Goal: Task Accomplishment & Management: Manage account settings

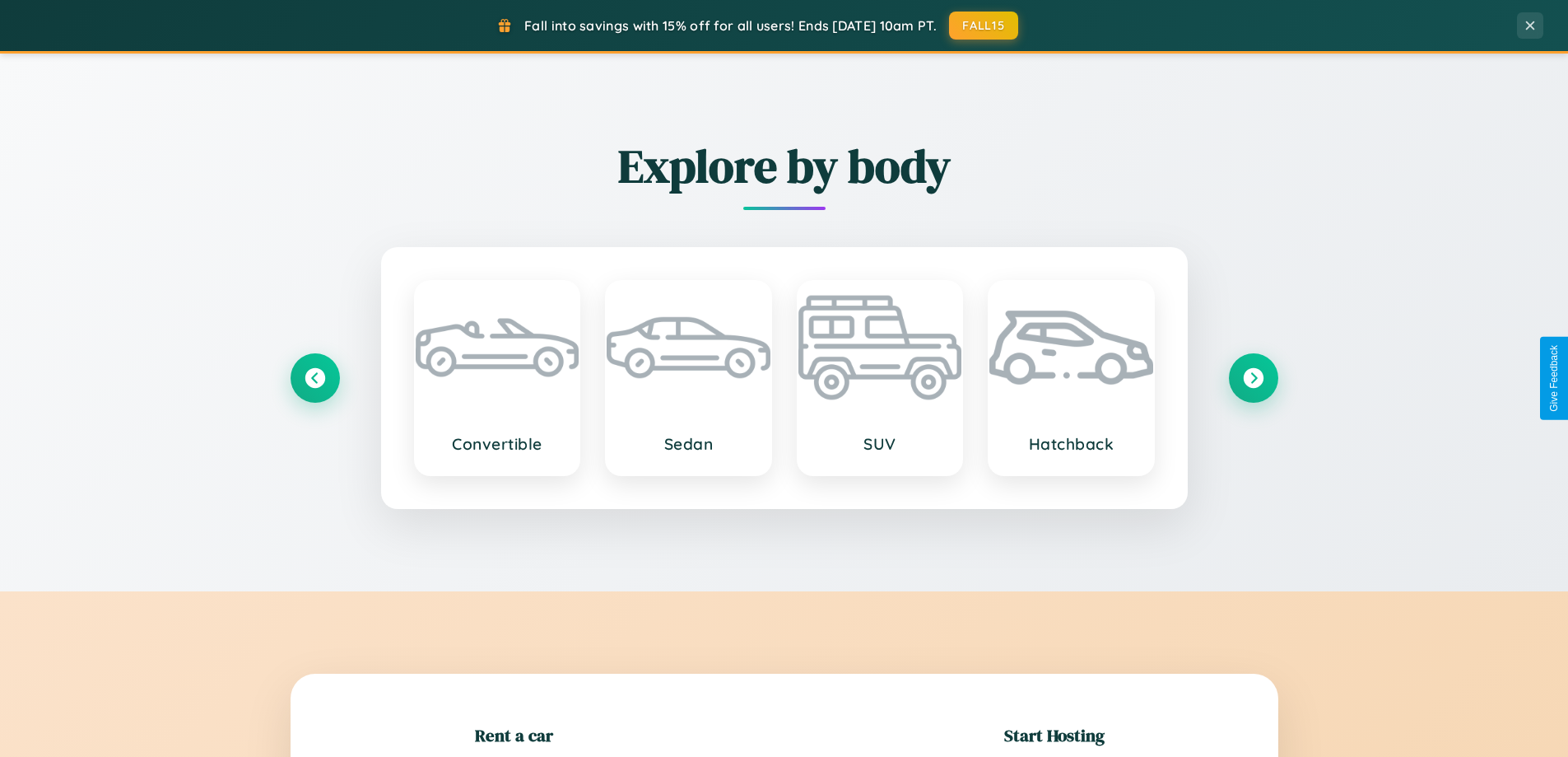
scroll to position [356, 0]
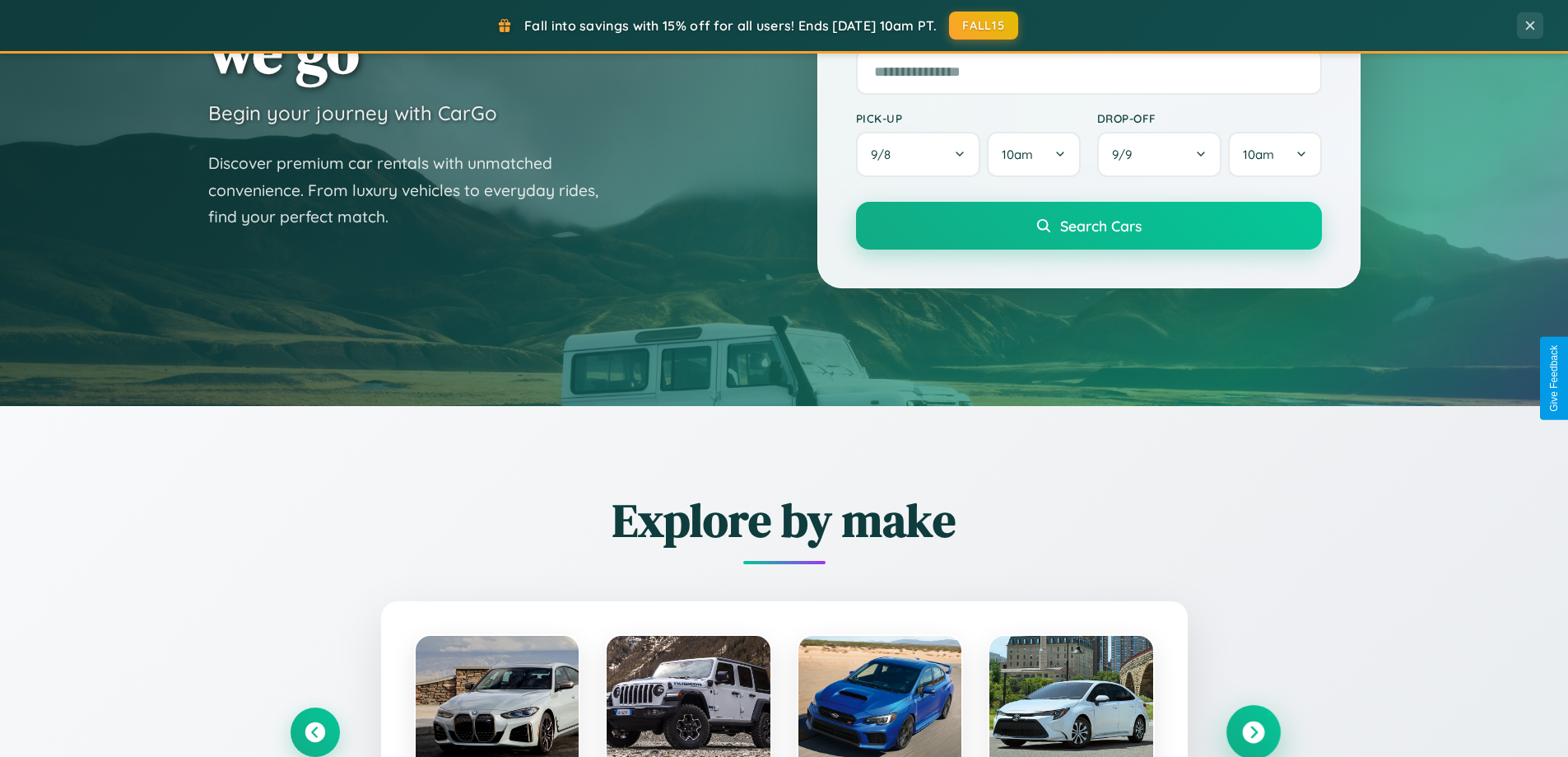
click at [1253, 732] on icon at bounding box center [1253, 732] width 22 height 22
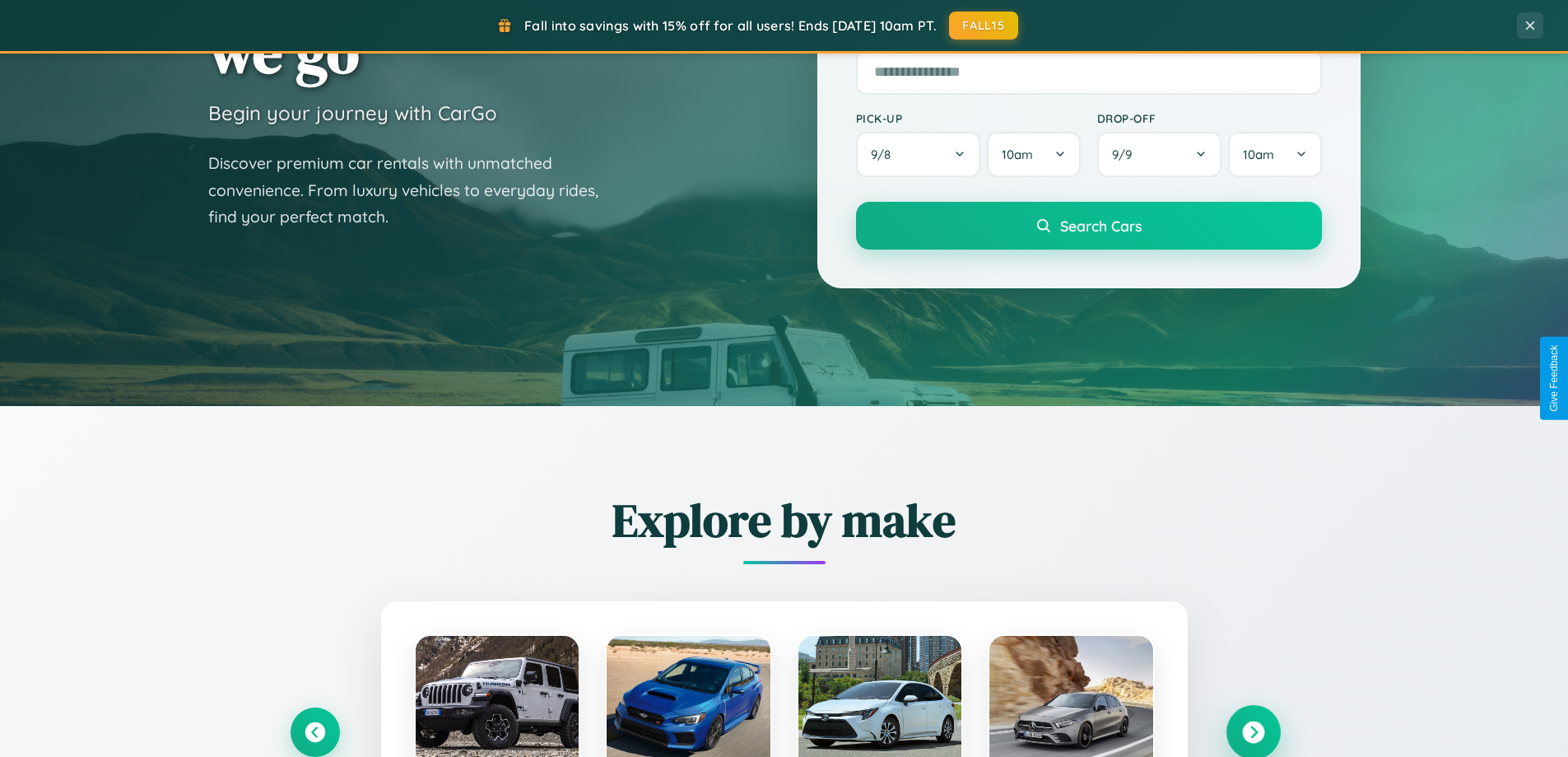
click at [1253, 730] on icon at bounding box center [1253, 732] width 22 height 22
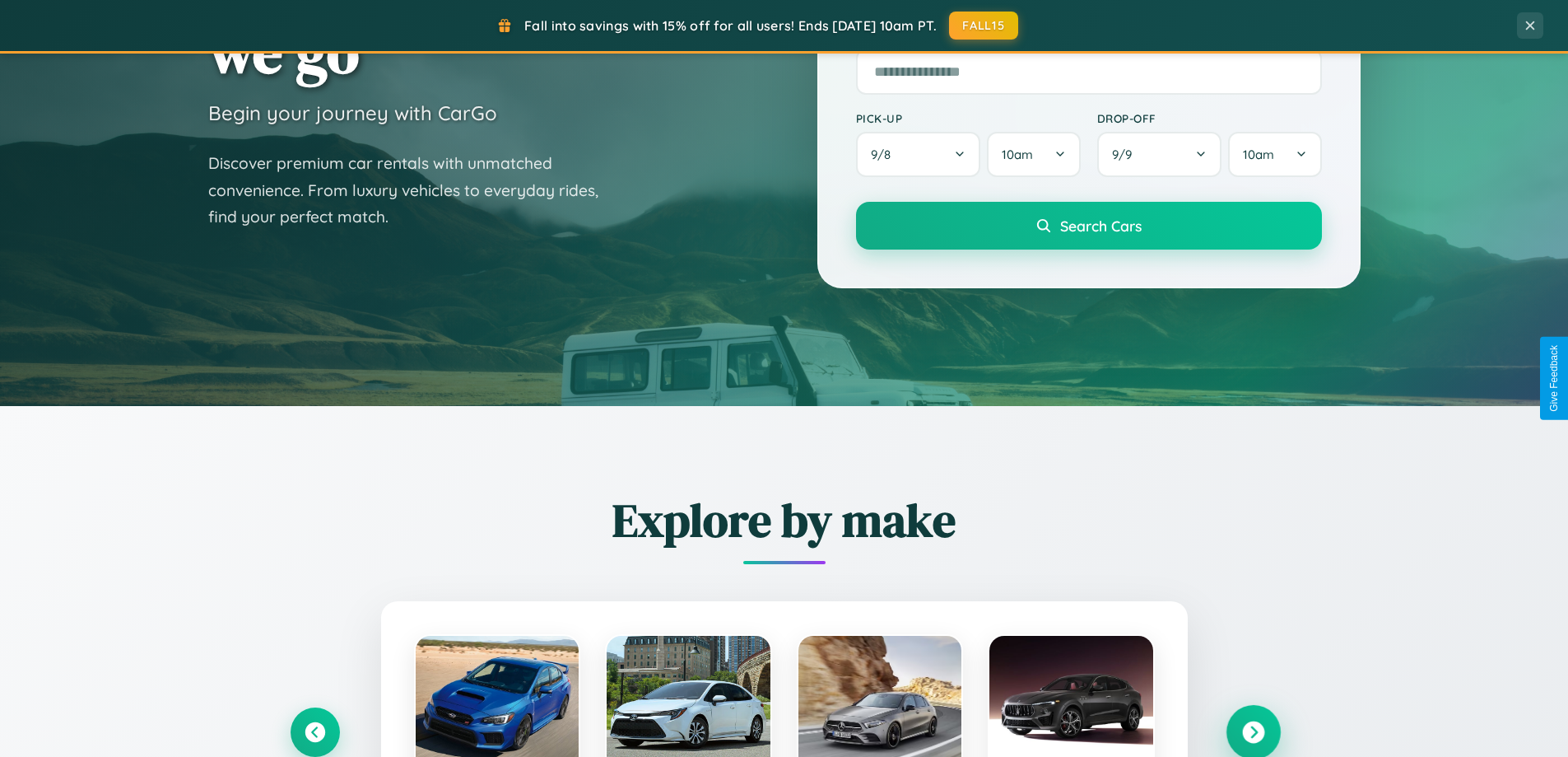
click at [1253, 730] on icon at bounding box center [1253, 732] width 22 height 22
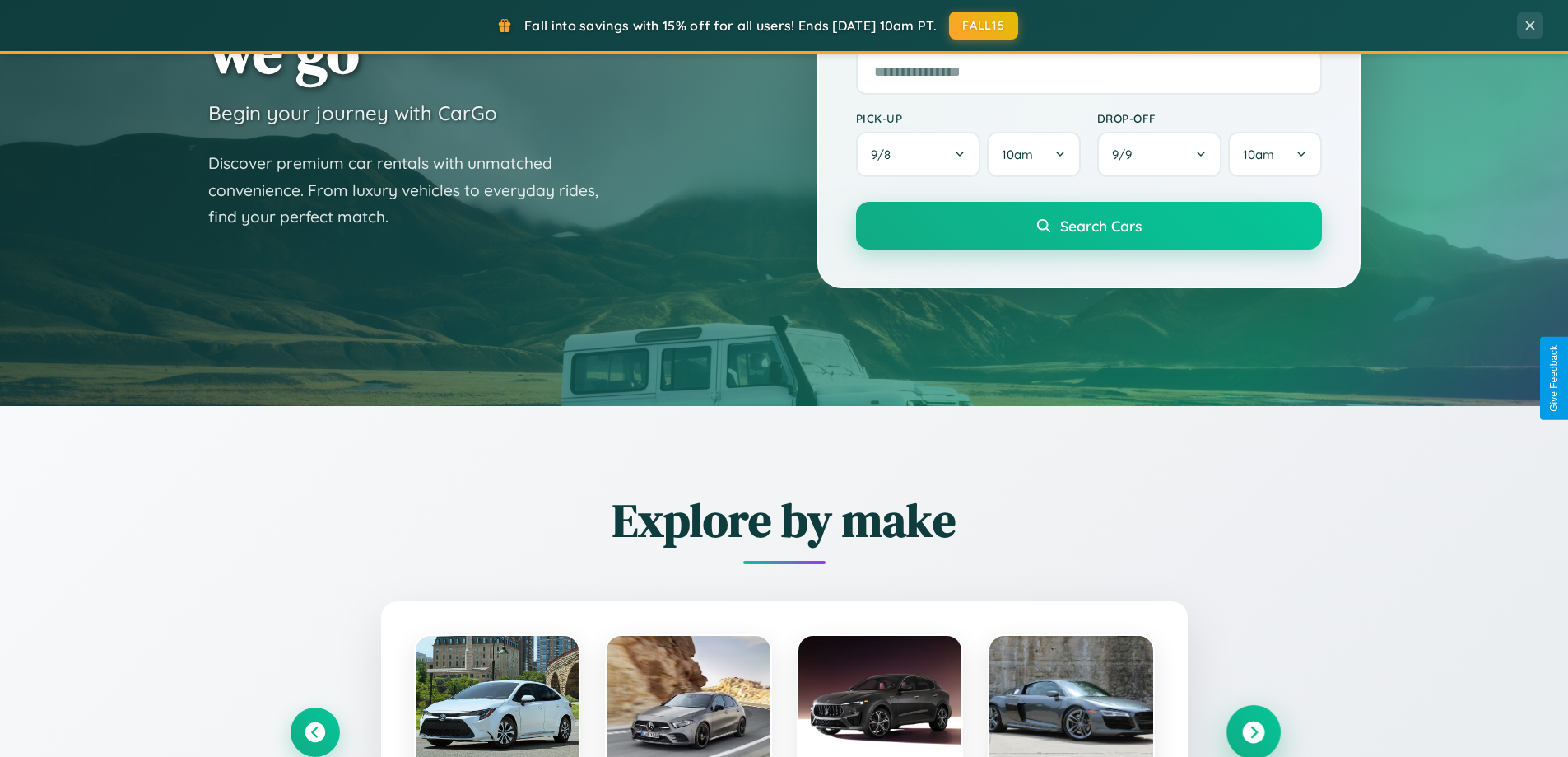
click at [1253, 730] on icon at bounding box center [1253, 732] width 22 height 22
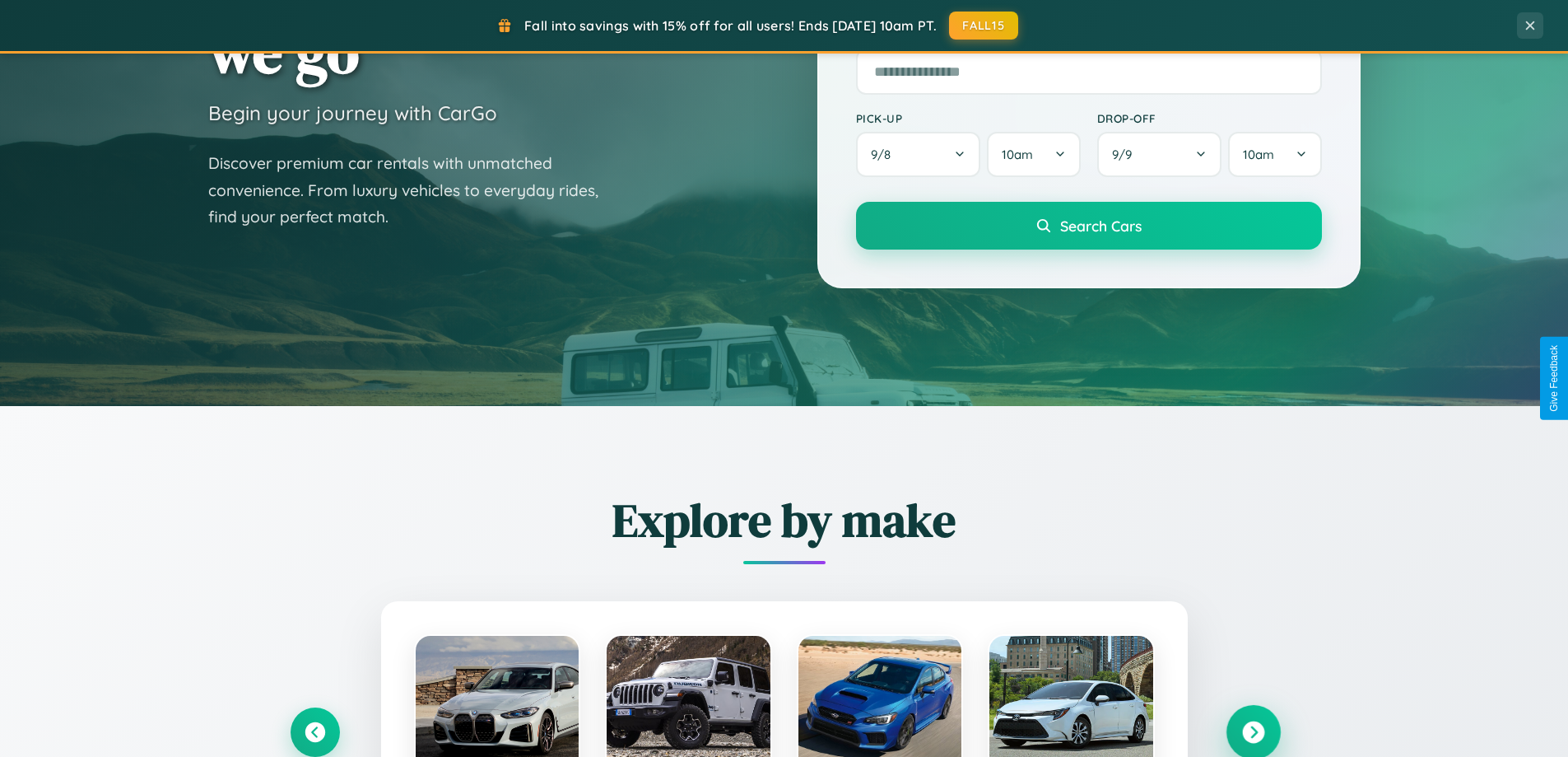
click at [1253, 730] on icon at bounding box center [1253, 732] width 22 height 22
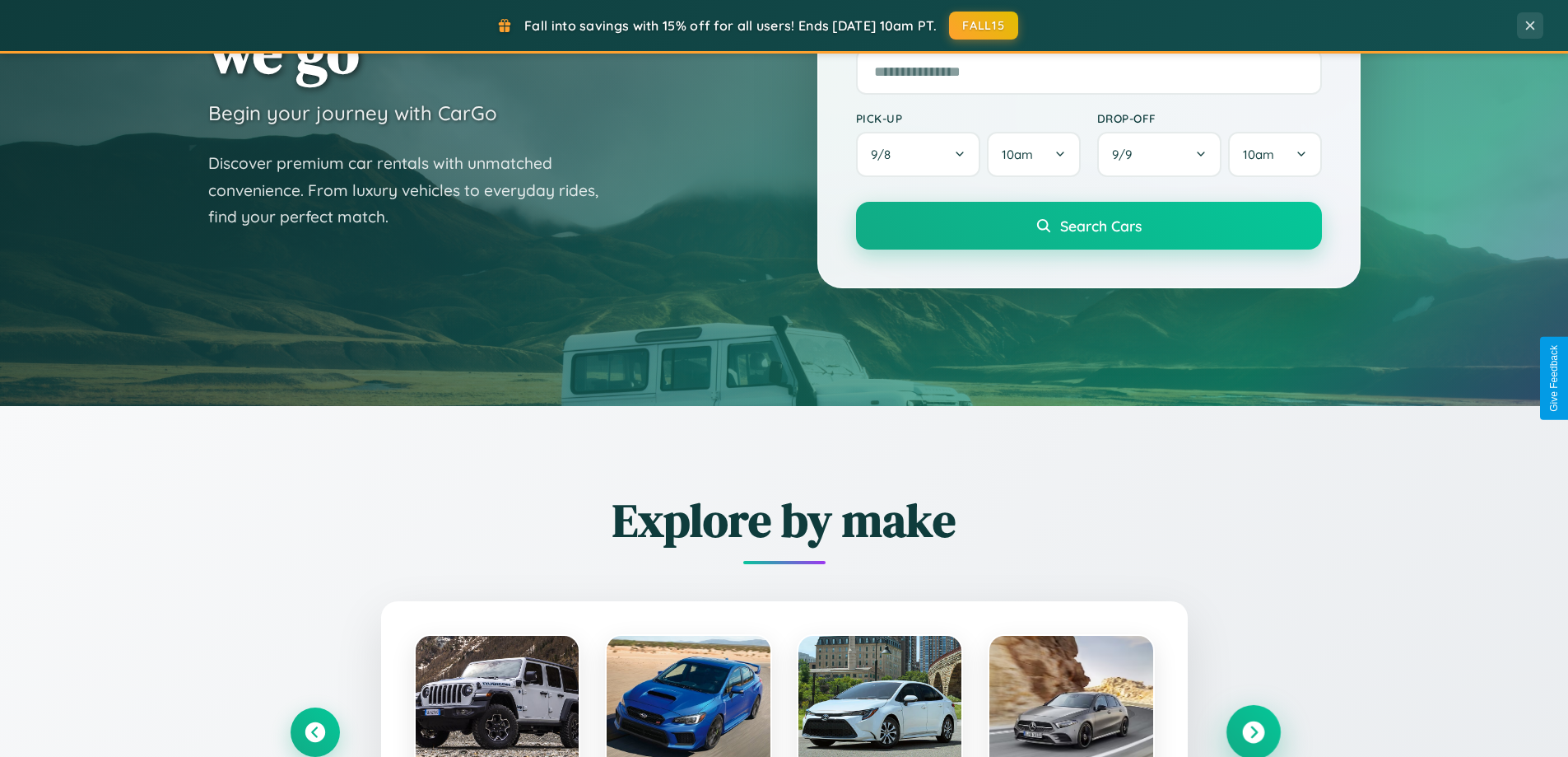
scroll to position [0, 0]
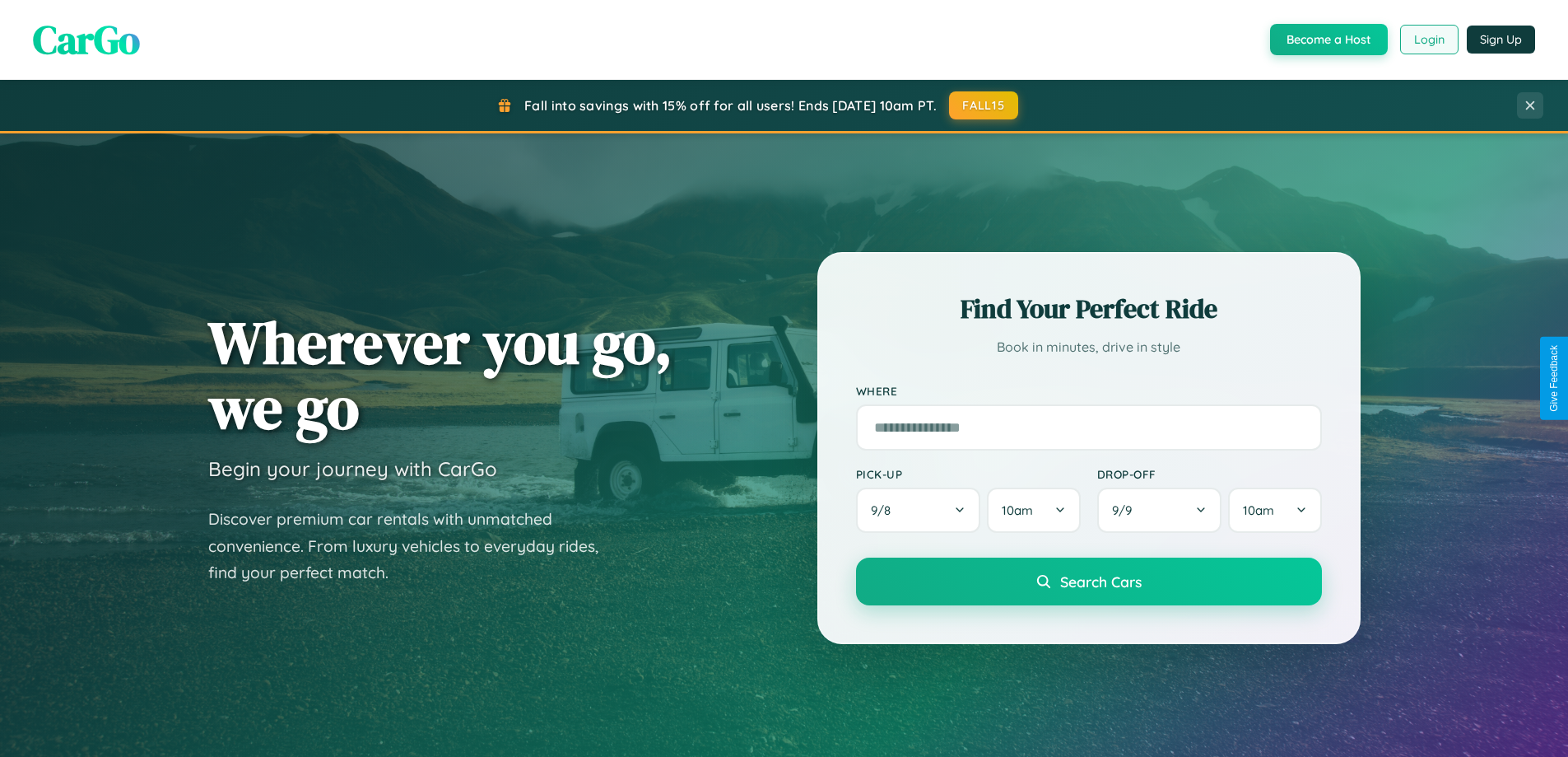
click at [1428, 39] on button "Login" at bounding box center [1429, 39] width 59 height 30
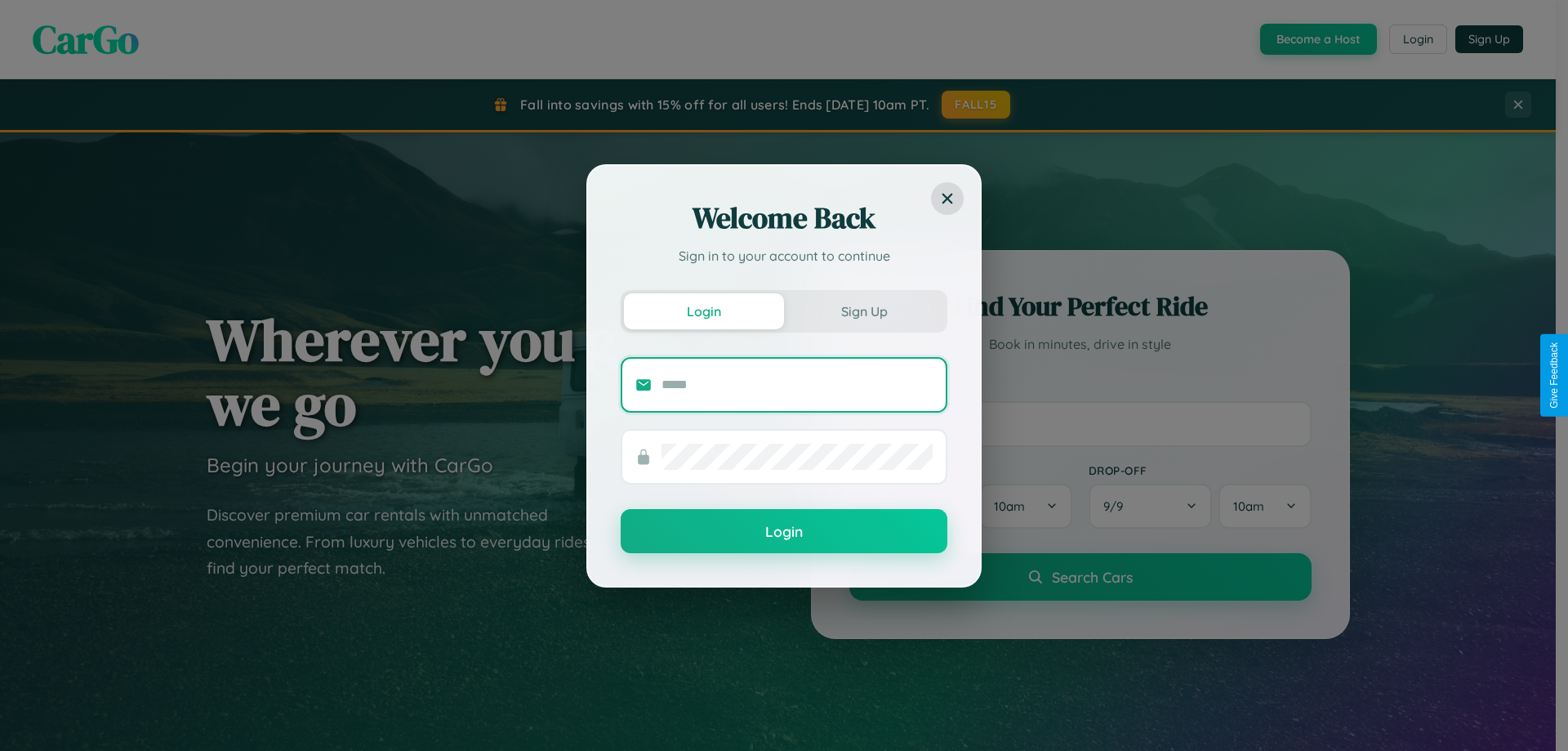
click at [797, 384] on input "text" at bounding box center [797, 385] width 271 height 26
type input "**********"
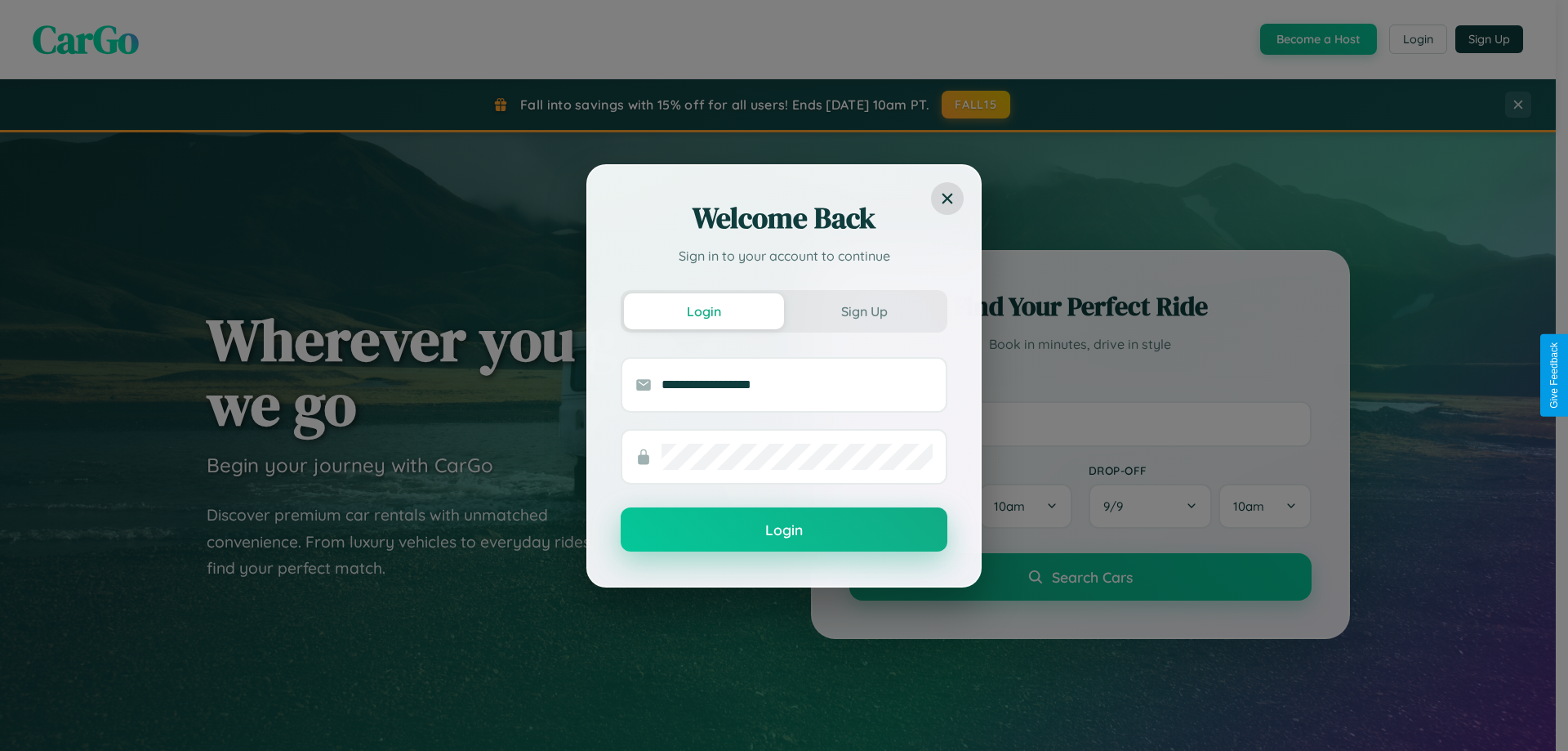
click at [784, 530] on button "Login" at bounding box center [784, 529] width 327 height 44
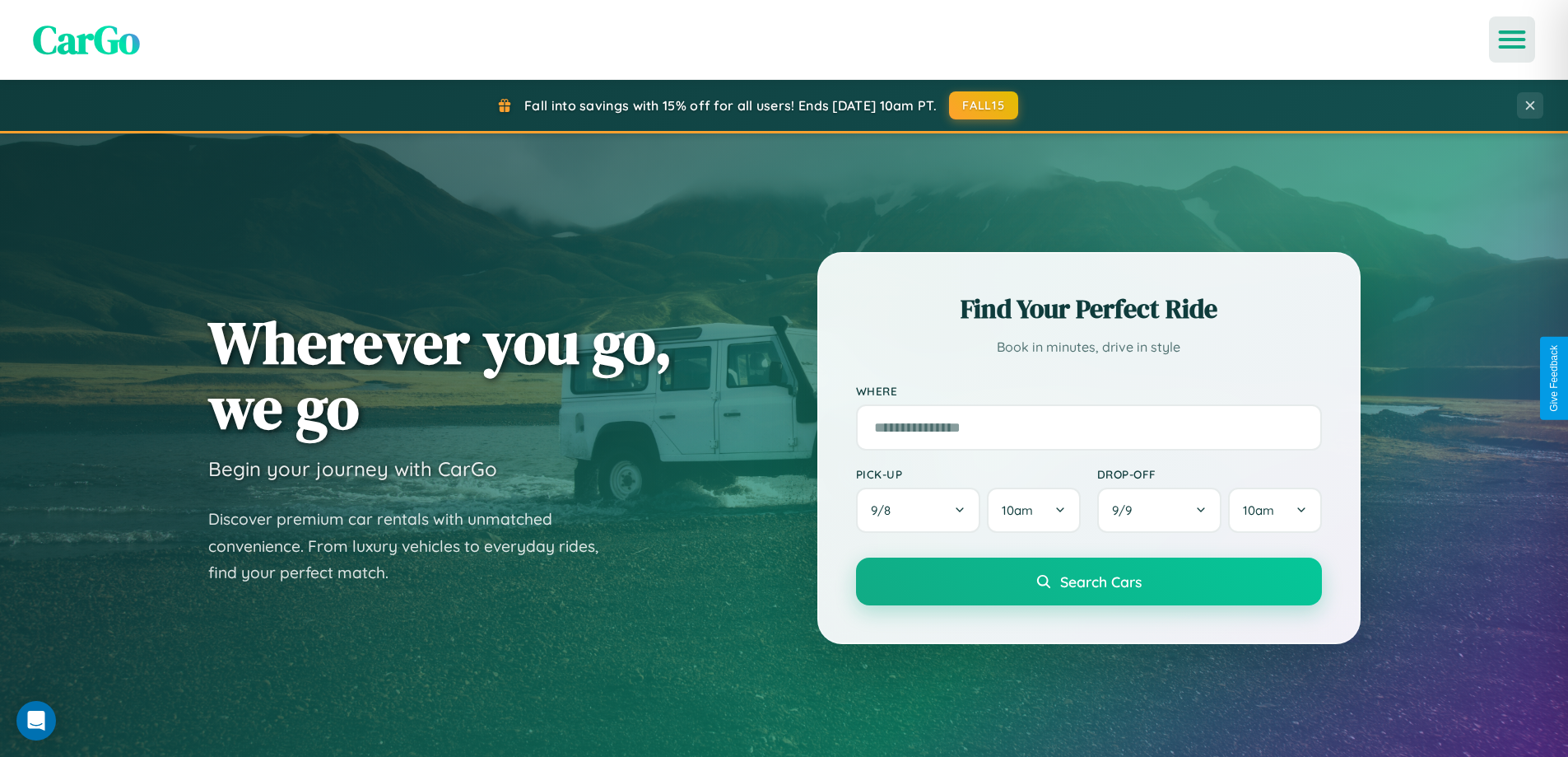
click at [1512, 39] on icon "Open menu" at bounding box center [1512, 39] width 24 height 15
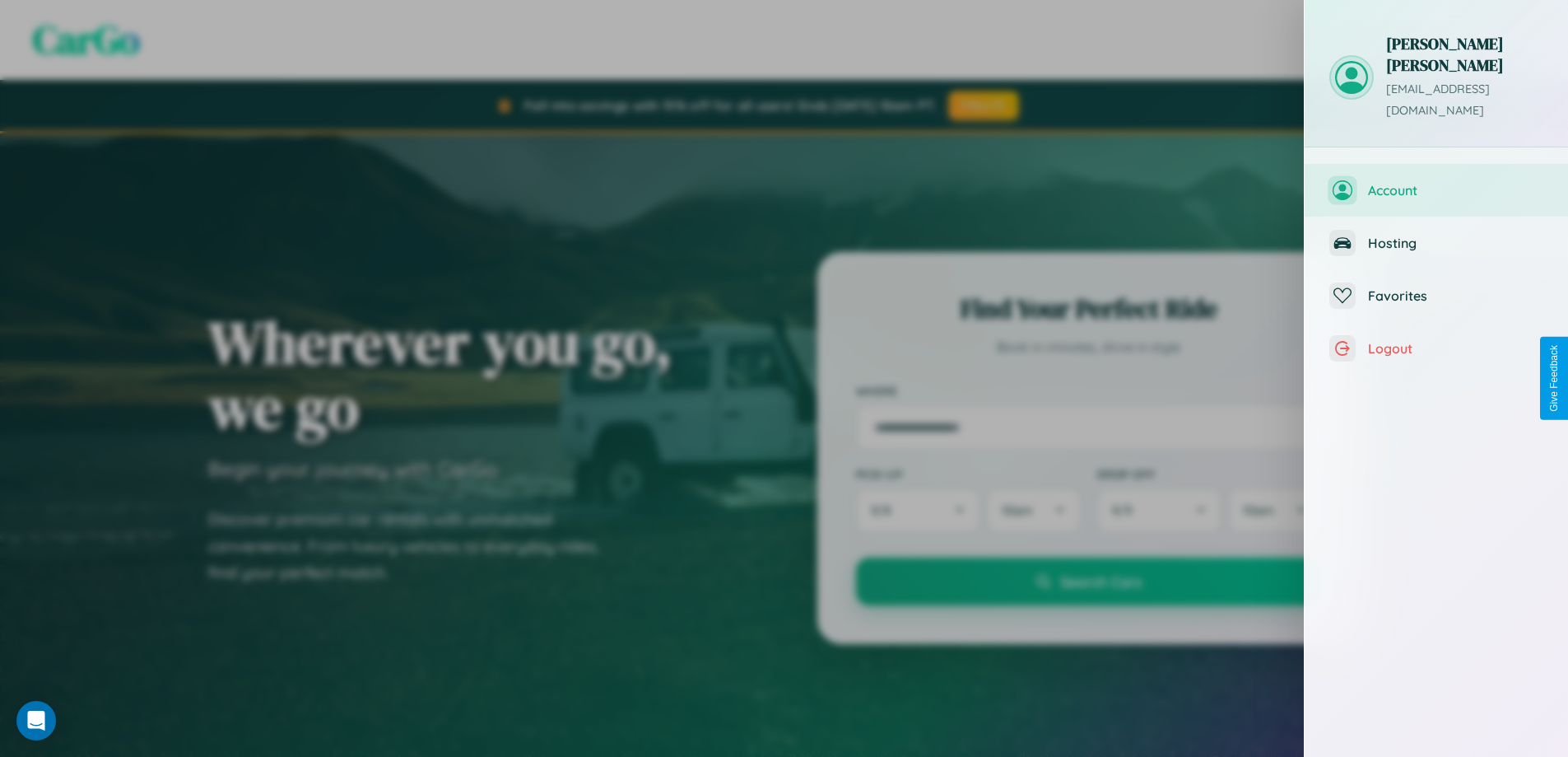
click at [1437, 182] on span "Account" at bounding box center [1456, 190] width 175 height 17
